Goal: Find specific page/section: Find specific page/section

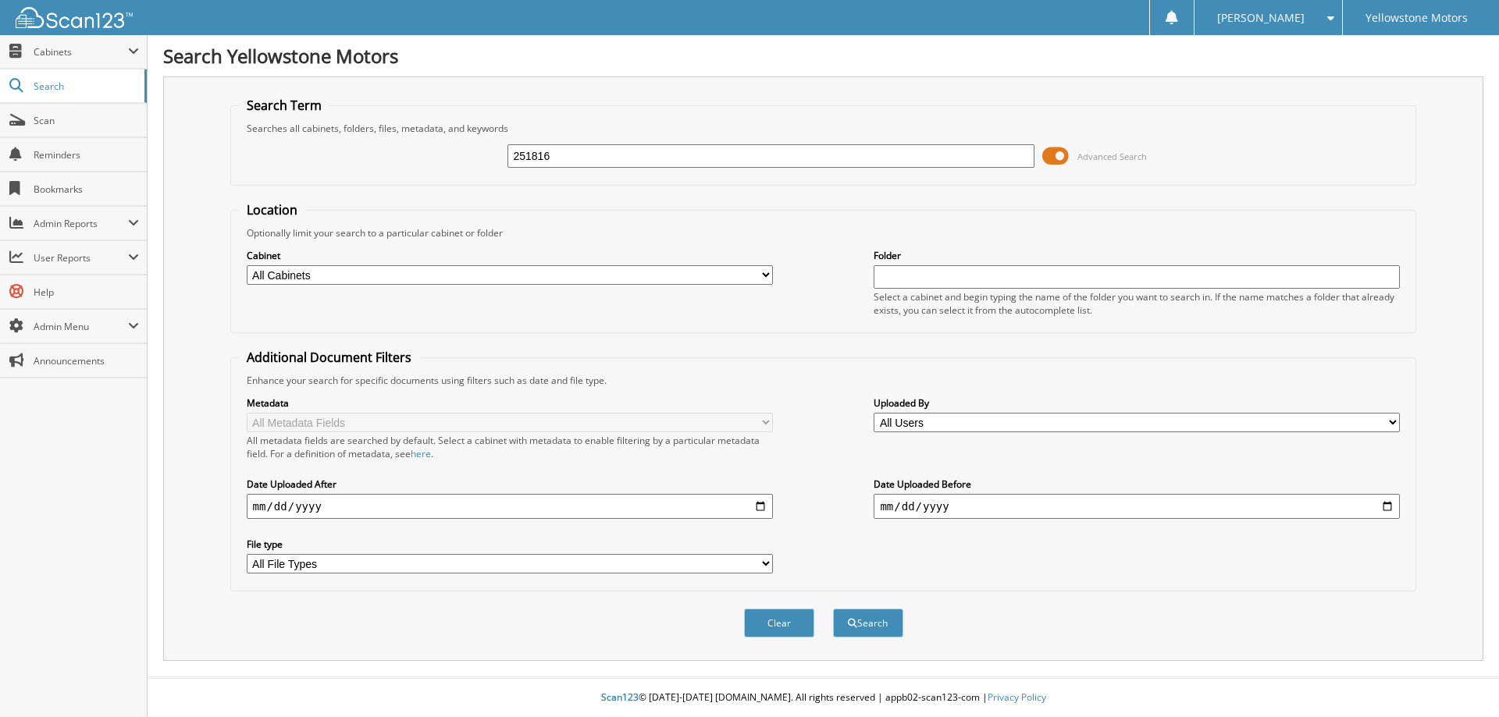
type input "251816"
click at [833, 609] on button "Search" at bounding box center [868, 623] width 70 height 29
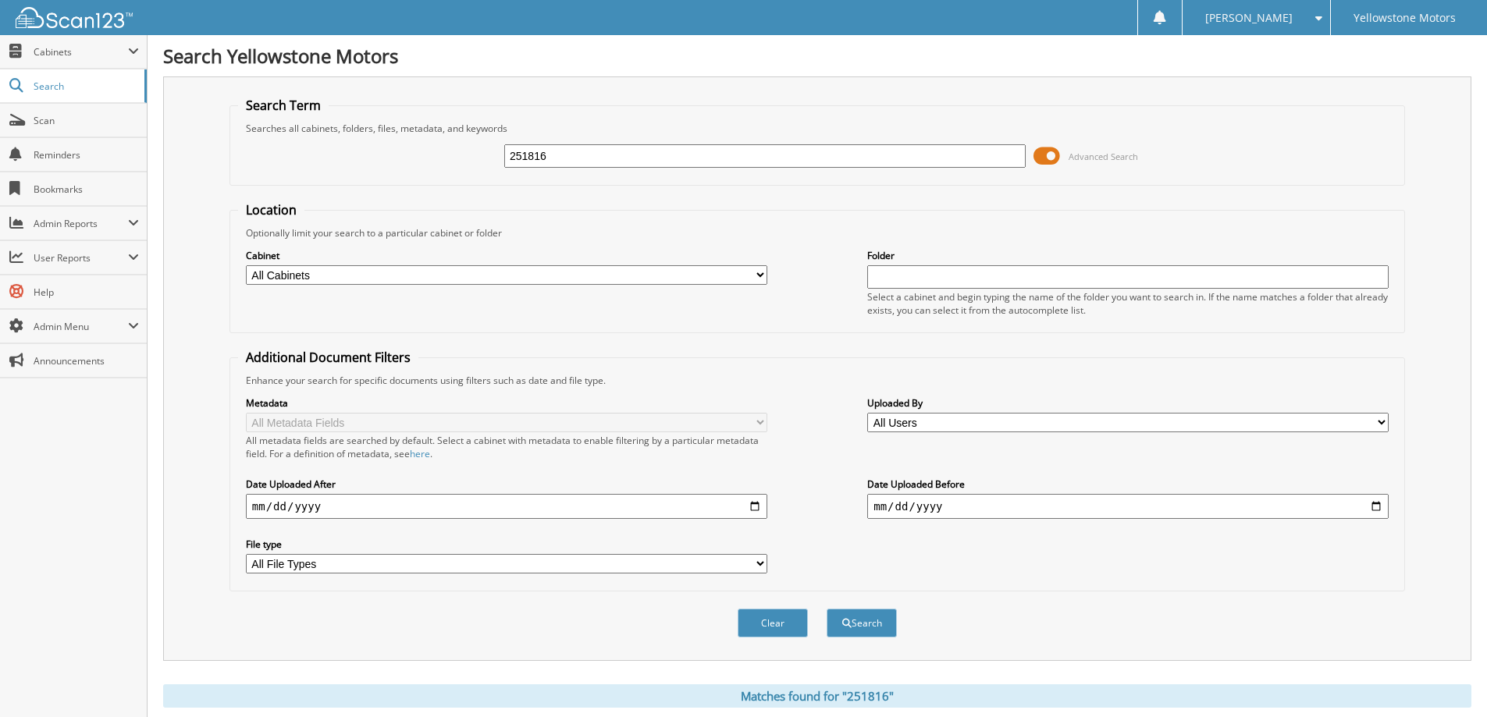
scroll to position [389, 0]
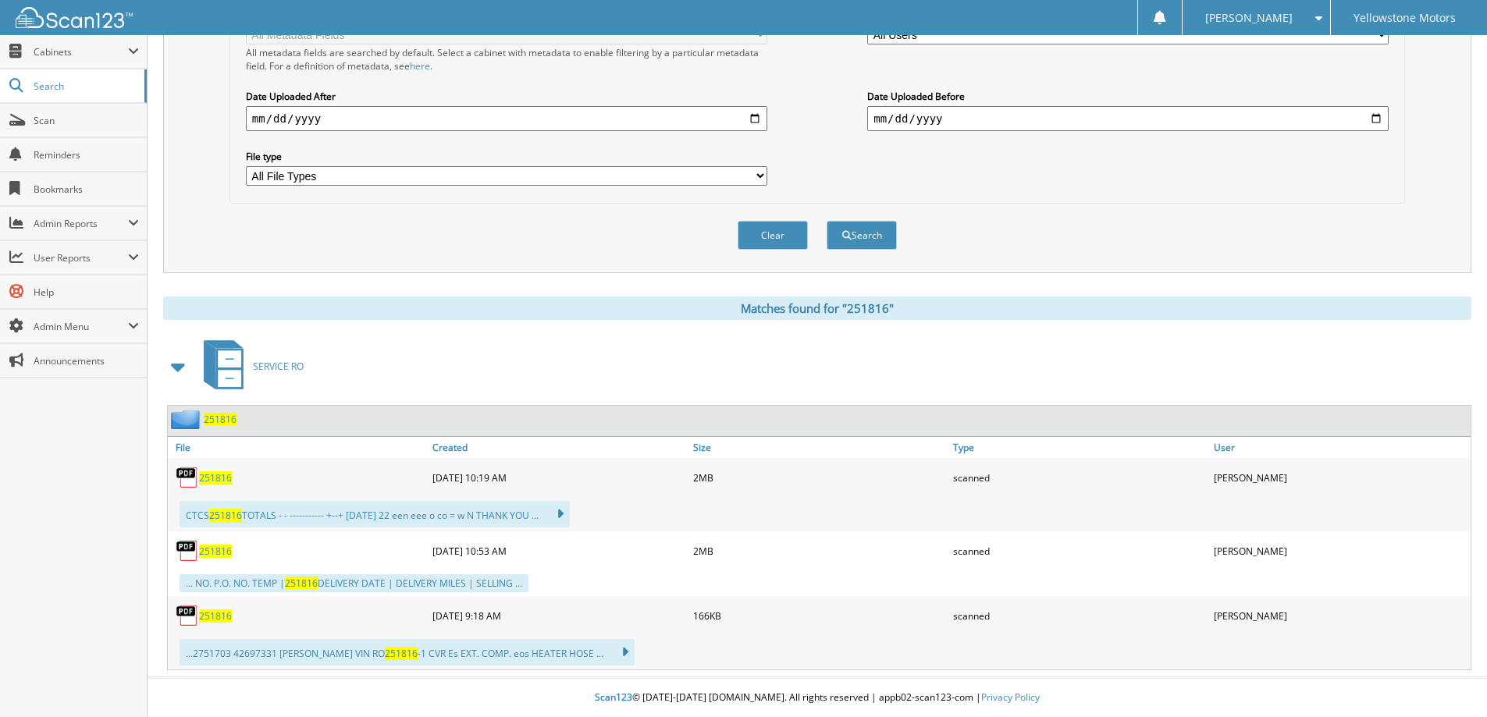
click at [219, 481] on span "251816" at bounding box center [215, 477] width 33 height 13
